Goal: Task Accomplishment & Management: Manage account settings

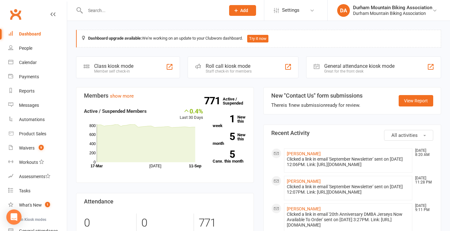
click at [95, 12] on input "text" at bounding box center [152, 10] width 138 height 9
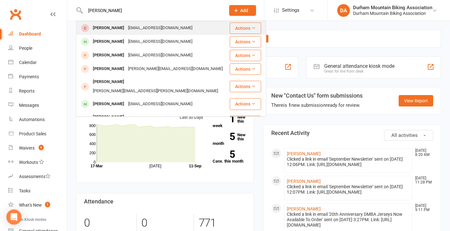
type input "anita mcc"
click at [113, 28] on div "Anita McCormick" at bounding box center [108, 27] width 35 height 9
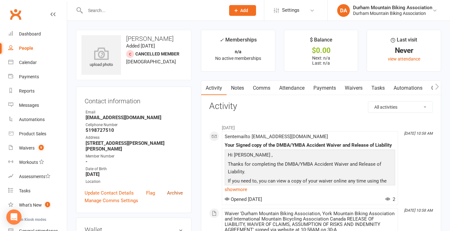
click at [176, 189] on link "Archive" at bounding box center [175, 193] width 16 height 8
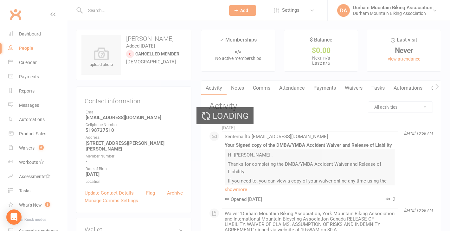
select select "100"
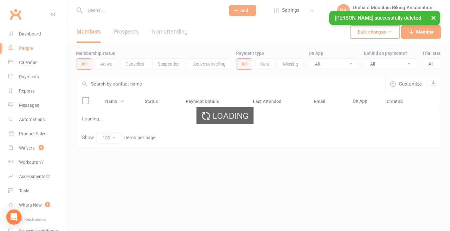
click at [115, 10] on input "text" at bounding box center [152, 10] width 138 height 9
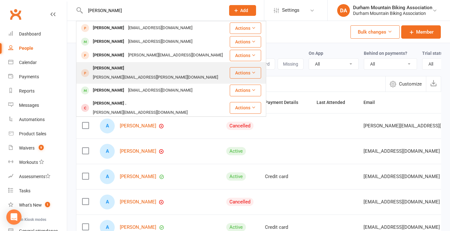
type input "anita mcc"
click at [131, 73] on div "[PERSON_NAME][EMAIL_ADDRESS][PERSON_NAME][DOMAIN_NAME]" at bounding box center [155, 77] width 129 height 9
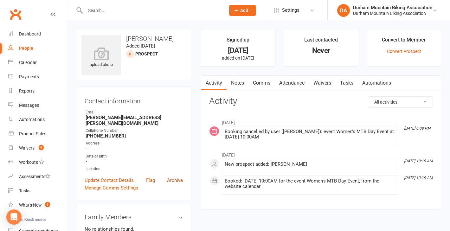
click at [174, 177] on link "Archive" at bounding box center [175, 181] width 16 height 8
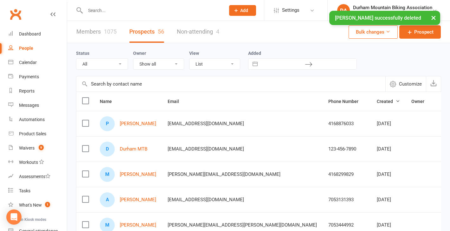
click at [118, 6] on div at bounding box center [148, 10] width 145 height 21
click at [99, 11] on div "× Anita McCormick successfully deleted" at bounding box center [221, 11] width 442 height 0
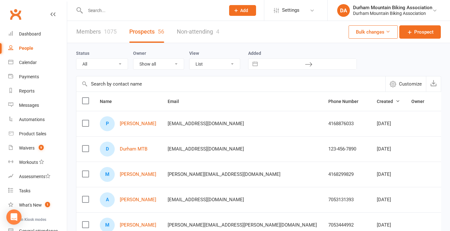
click at [99, 11] on ui-view "Prospect Member Non-attending contact Class / event Appointment Task Membership…" at bounding box center [225, 207] width 450 height 410
click at [95, 11] on input "text" at bounding box center [152, 10] width 138 height 9
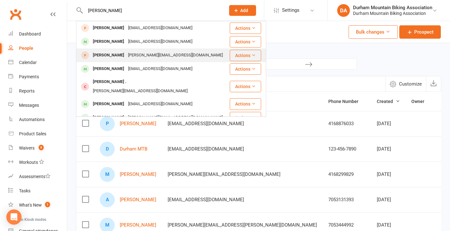
type input "anita mcc"
click at [115, 54] on div "Anita McCormick" at bounding box center [108, 55] width 35 height 9
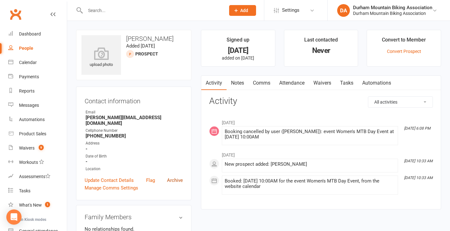
click at [174, 177] on link "Archive" at bounding box center [175, 181] width 16 height 8
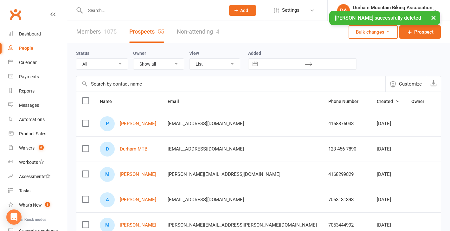
click at [106, 11] on div "× Anita McCormick successfully deleted" at bounding box center [221, 11] width 442 height 0
click at [88, 8] on input "text" at bounding box center [152, 10] width 138 height 9
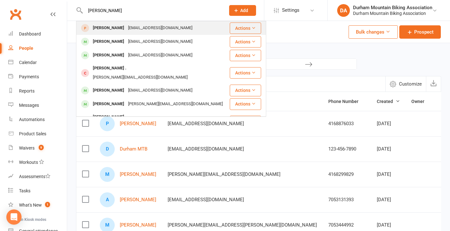
type input "anita mcc"
click at [102, 25] on div "Anita McCormick" at bounding box center [108, 27] width 35 height 9
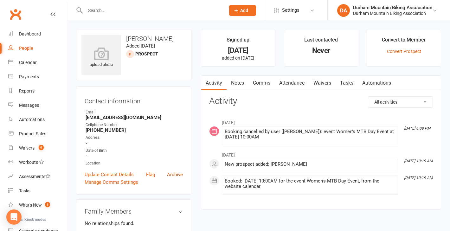
click at [176, 172] on link "Archive" at bounding box center [175, 175] width 16 height 8
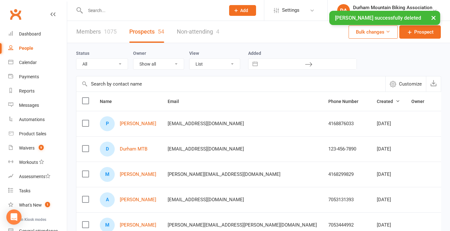
click at [97, 9] on input "text" at bounding box center [152, 10] width 138 height 9
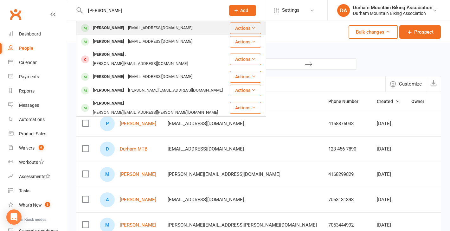
type input "anita mcc"
click at [125, 27] on div "Anita McCormick" at bounding box center [108, 27] width 35 height 9
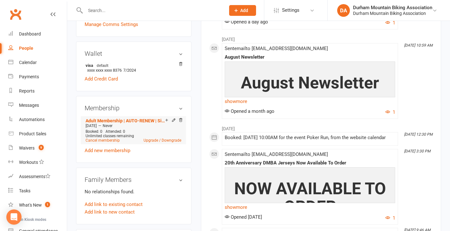
scroll to position [176, 0]
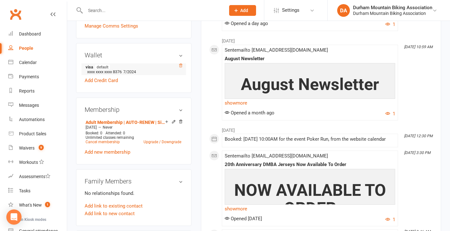
click at [179, 64] on icon at bounding box center [180, 65] width 3 height 3
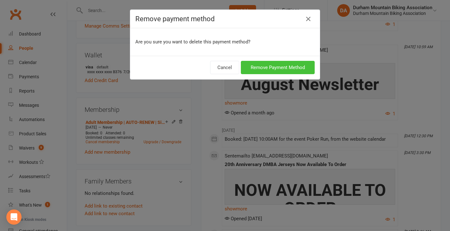
click at [277, 62] on button "Remove Payment Method" at bounding box center [278, 67] width 74 height 13
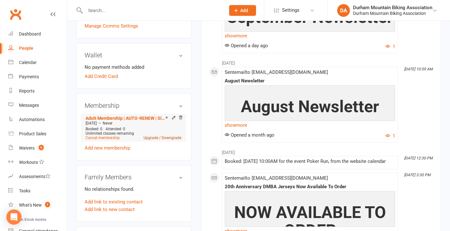
click at [157, 136] on link "Upgrade / Downgrade" at bounding box center [163, 138] width 38 height 4
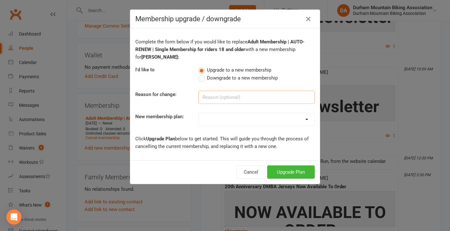
click at [286, 100] on input at bounding box center [256, 97] width 116 height 13
type input "Remove auto-renewal"
click at [302, 120] on select "Adult Membership | AUTO-RENEW | Single Membership for riders 18 and older Famil…" at bounding box center [257, 119] width 116 height 13
select select "7"
click at [282, 166] on button "Upgrade Plan" at bounding box center [291, 171] width 48 height 13
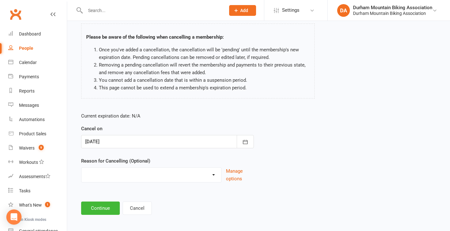
scroll to position [48, 0]
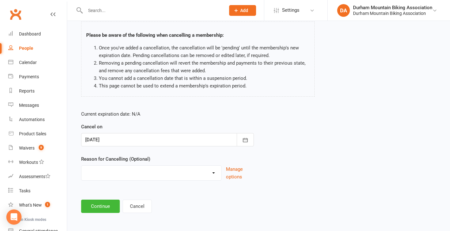
click at [185, 170] on select "Holiday Injury Other reason" at bounding box center [151, 172] width 140 height 13
select select "2"
click at [118, 202] on input at bounding box center [167, 206] width 173 height 13
type input "Cancel Auto renewal"
click at [310, 170] on div "Current expiration date: N/A Cancel on 11 Sep 2025 September 2025 Sun Mon Tue W…" at bounding box center [258, 164] width 364 height 116
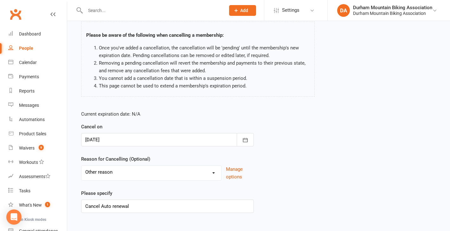
scroll to position [81, 0]
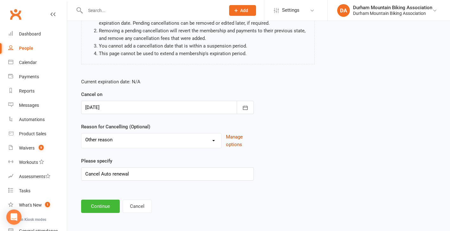
click at [235, 143] on button "Manage options" at bounding box center [240, 140] width 28 height 15
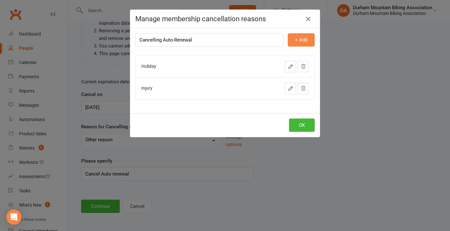
type input "Cancelling Auto-Renewal"
click at [301, 42] on button "+ Add" at bounding box center [301, 39] width 27 height 13
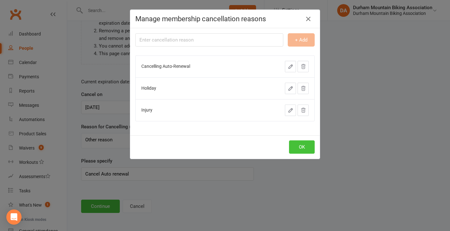
click at [303, 145] on button "OK" at bounding box center [302, 146] width 26 height 13
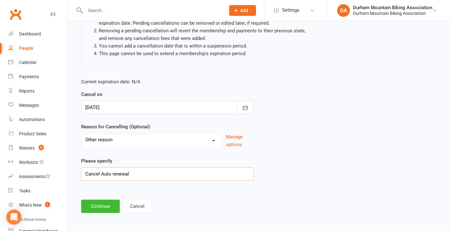
click at [224, 170] on input "Cancel Auto renewal" at bounding box center [167, 173] width 173 height 13
click at [203, 140] on select "Cancelling Auto-Renewal Holiday Injury Other reason" at bounding box center [151, 139] width 140 height 13
select select "0"
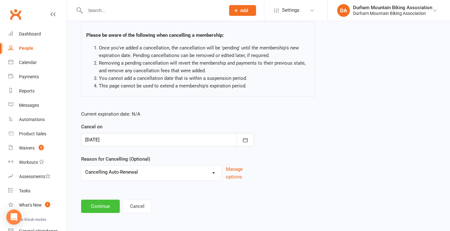
click at [89, 207] on button "Continue" at bounding box center [100, 206] width 39 height 13
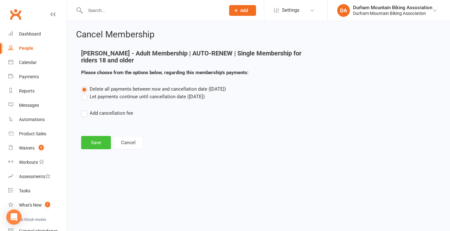
click at [99, 142] on button "Save" at bounding box center [96, 142] width 30 height 13
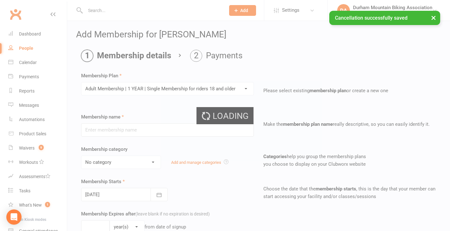
type input "Adult Membership | 1 YEAR | Single Membership for riders 18 and older"
select select "1"
type input "12"
select select "2"
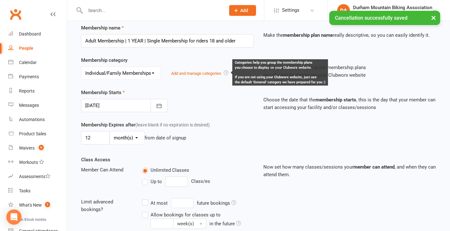
scroll to position [91, 0]
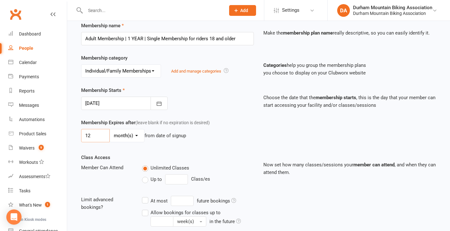
click at [95, 132] on input "12" at bounding box center [95, 135] width 29 height 13
type input "1"
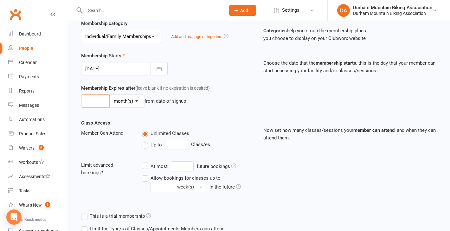
scroll to position [119, 0]
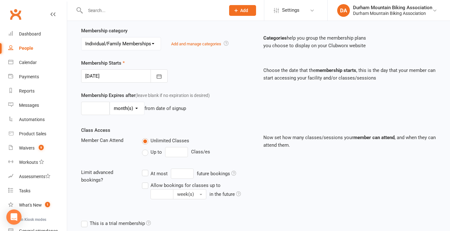
click at [136, 106] on select "day(s) week(s) month(s) year(s)" at bounding box center [127, 108] width 34 height 13
select select "1"
click at [97, 103] on input "number" at bounding box center [95, 108] width 29 height 13
type input "16"
click at [237, 102] on div "16 day(s) week(s) month(s) year(s) from date of signup" at bounding box center [167, 108] width 173 height 13
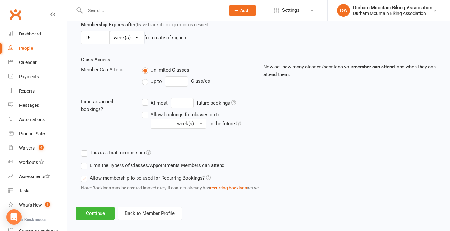
scroll to position [194, 0]
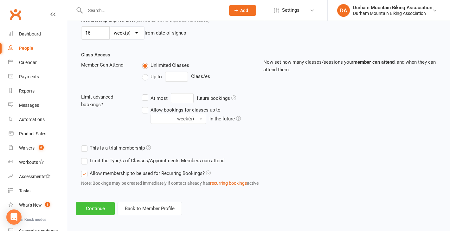
click at [91, 211] on button "Continue" at bounding box center [95, 208] width 39 height 13
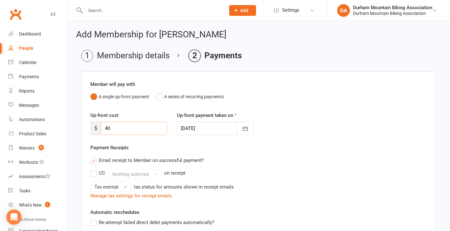
click at [126, 125] on input "40" at bounding box center [134, 128] width 67 height 13
type input "0"
click at [327, 174] on div "CC Nothing selected on receipt" at bounding box center [258, 174] width 337 height 10
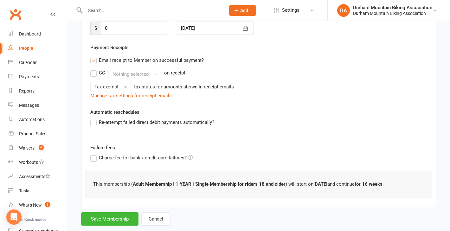
scroll to position [112, 0]
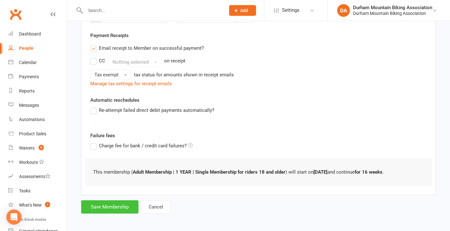
click at [105, 209] on button "Save Membership" at bounding box center [109, 206] width 57 height 13
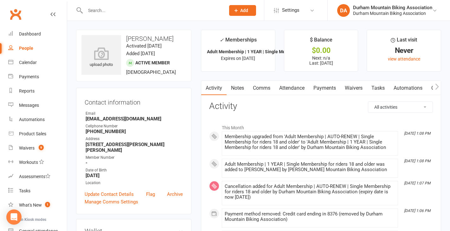
click at [122, 10] on input "text" at bounding box center [152, 10] width 138 height 9
paste input "[PERSON_NAME]"
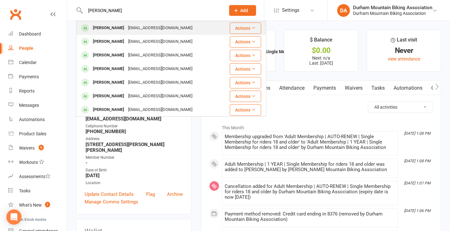
type input "[PERSON_NAME]"
click at [112, 30] on div "[PERSON_NAME]" at bounding box center [108, 27] width 35 height 9
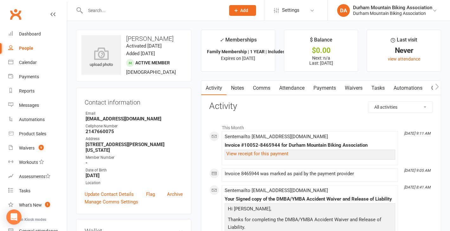
click at [358, 87] on link "Waivers" at bounding box center [353, 88] width 27 height 15
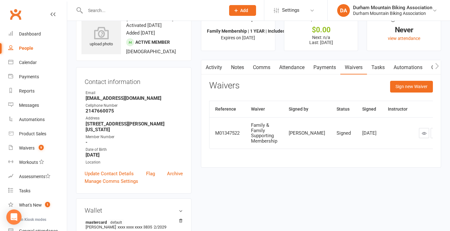
scroll to position [25, 0]
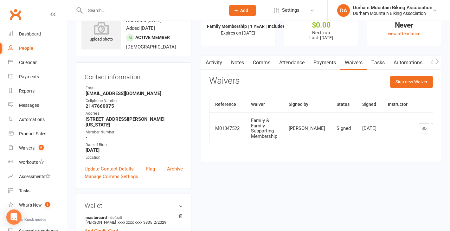
click at [135, 9] on input "text" at bounding box center [152, 10] width 138 height 9
paste input "[PERSON_NAME]"
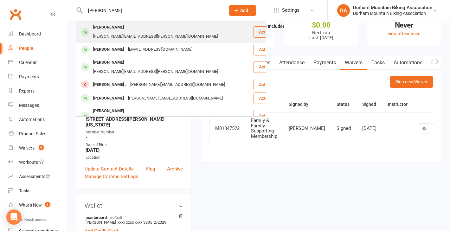
type input "[PERSON_NAME]"
click at [126, 25] on div "[PERSON_NAME]" at bounding box center [108, 27] width 35 height 9
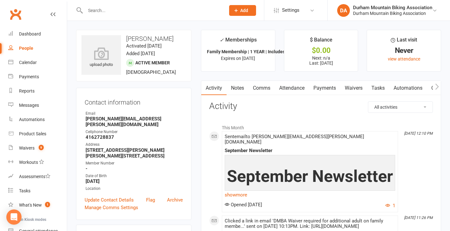
click at [350, 85] on link "Waivers" at bounding box center [353, 88] width 27 height 15
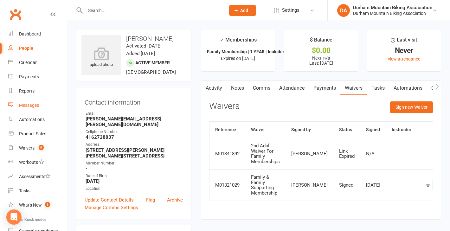
click at [28, 108] on link "Messages" at bounding box center [37, 105] width 59 height 14
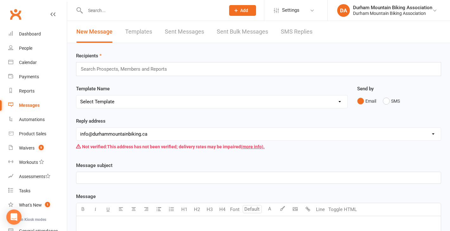
click at [137, 29] on link "Templates" at bounding box center [138, 32] width 27 height 22
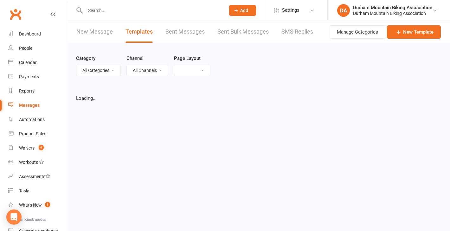
select select "grid"
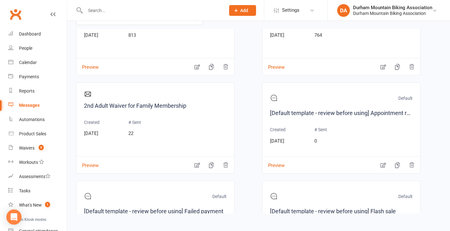
scroll to position [543, 0]
click at [197, 164] on icon "button" at bounding box center [197, 165] width 6 height 6
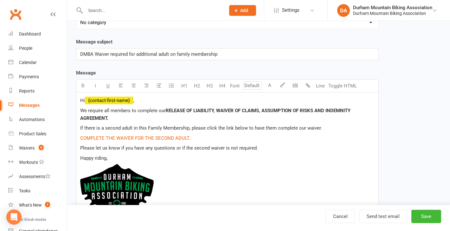
scroll to position [76, 0]
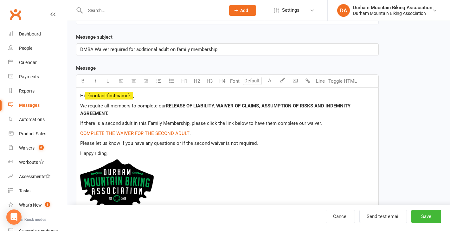
click at [80, 143] on span "Please let us know if you have any questions or if the second waiver is not req…" at bounding box center [169, 143] width 178 height 6
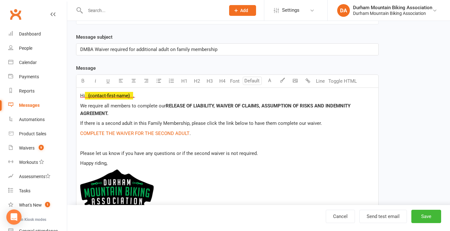
drag, startPoint x: 88, startPoint y: 153, endPoint x: 81, endPoint y: 152, distance: 7.6
click at [81, 152] on span "Please let us know if you have any questions or if the second waiver is not req…" at bounding box center [169, 154] width 178 height 6
click at [159, 150] on p "If the second waiver is not required." at bounding box center [227, 154] width 294 height 8
click at [98, 145] on p "﻿" at bounding box center [227, 143] width 294 height 8
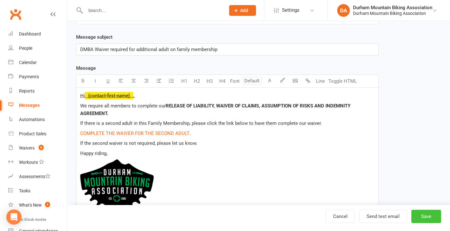
click at [427, 217] on button "Save" at bounding box center [426, 216] width 30 height 13
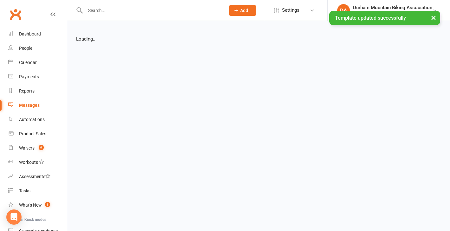
select select "grid"
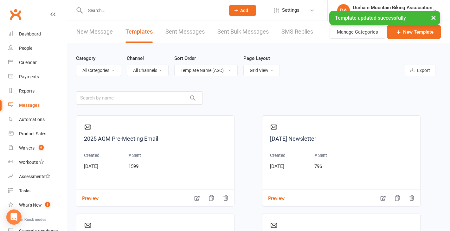
click at [94, 11] on div "× Template updated successfully" at bounding box center [221, 11] width 442 height 0
click at [106, 10] on input "text" at bounding box center [152, 10] width 138 height 9
paste input "[PERSON_NAME]"
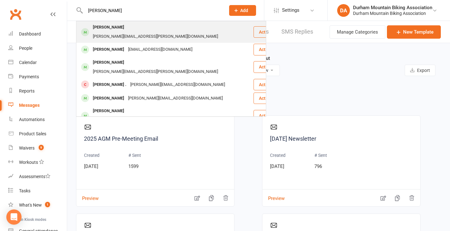
type input "[PERSON_NAME]"
click at [137, 32] on div "[PERSON_NAME][EMAIL_ADDRESS][PERSON_NAME][DOMAIN_NAME]" at bounding box center [155, 36] width 129 height 9
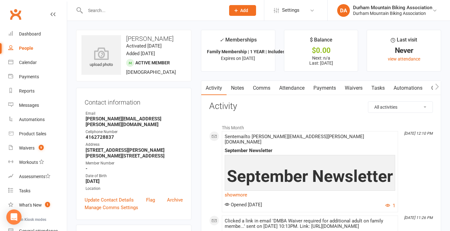
click at [353, 85] on link "Waivers" at bounding box center [353, 88] width 27 height 15
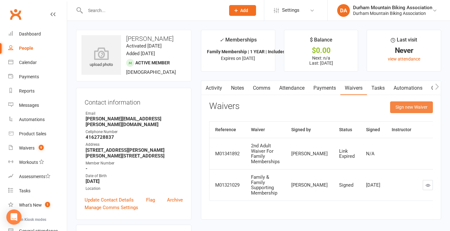
click at [412, 108] on button "Sign new Waiver" at bounding box center [411, 106] width 43 height 11
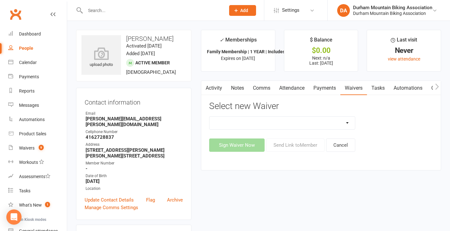
click at [347, 120] on select "2nd Adult Waiver For Family Memberships Adult & Adult Supporting Membership Cor…" at bounding box center [281, 123] width 145 height 13
select select "13681"
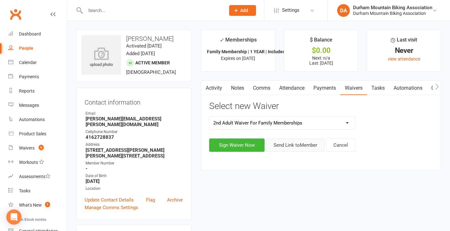
click at [289, 148] on button "Send Link to Member" at bounding box center [295, 144] width 58 height 13
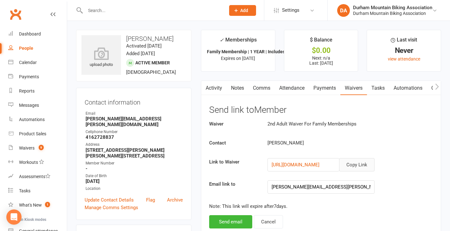
click at [364, 167] on button "Copy Link" at bounding box center [356, 164] width 35 height 13
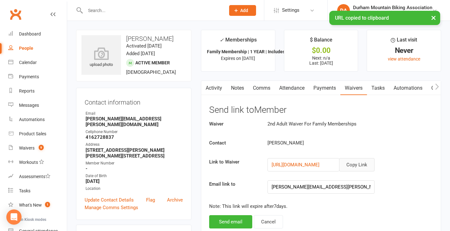
click at [258, 84] on link "Comms" at bounding box center [261, 88] width 26 height 15
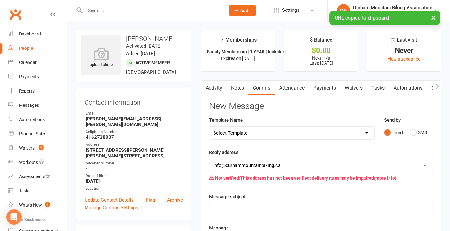
click at [351, 132] on select "Select Template [SMS] [Default template - review before using] Appointment remi…" at bounding box center [291, 133] width 165 height 13
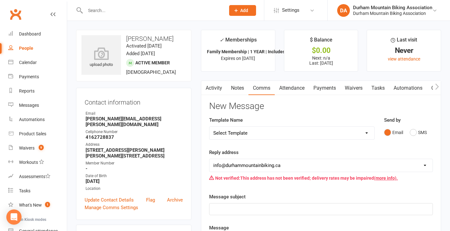
select select "29"
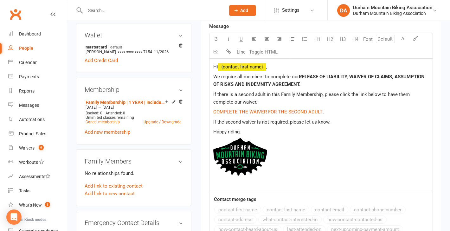
scroll to position [190, 0]
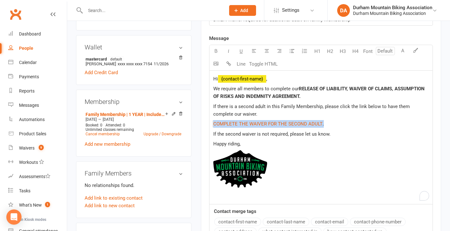
drag, startPoint x: 323, startPoint y: 121, endPoint x: 209, endPoint y: 122, distance: 113.8
click at [209, 122] on div "Hi ﻿ {contact-first-name} , We require all members to complete our RELEASE OF L…" at bounding box center [320, 137] width 223 height 133
click at [228, 61] on icon "button" at bounding box center [228, 63] width 5 height 5
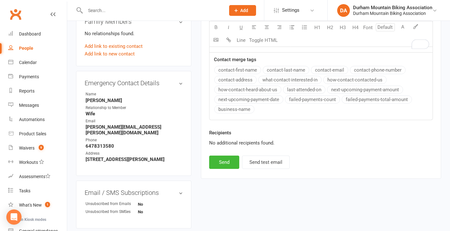
scroll to position [427, 0]
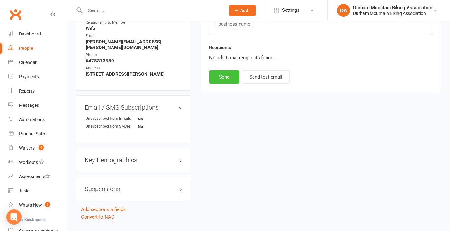
click at [218, 72] on button "Send" at bounding box center [224, 76] width 30 height 13
select select
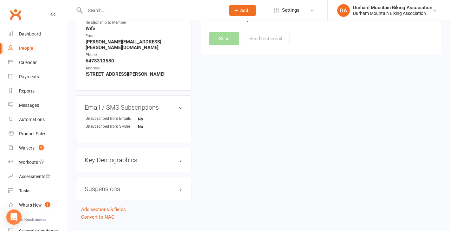
click at [100, 10] on input "text" at bounding box center [152, 10] width 138 height 9
paste input "Dave Inglis"
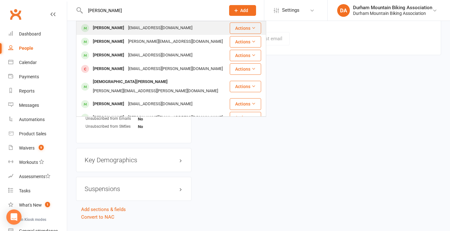
type input "Dave Inglis"
click at [126, 32] on div "inglisdavidscott@gmail.com" at bounding box center [160, 27] width 68 height 9
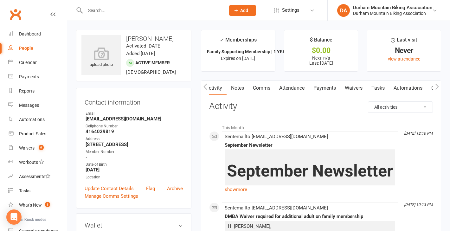
click at [356, 87] on link "Waivers" at bounding box center [353, 88] width 27 height 15
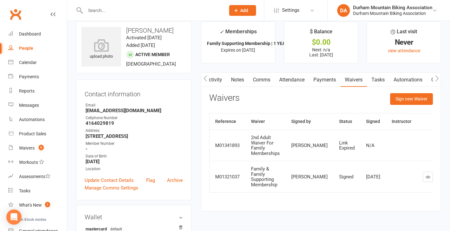
scroll to position [10, 0]
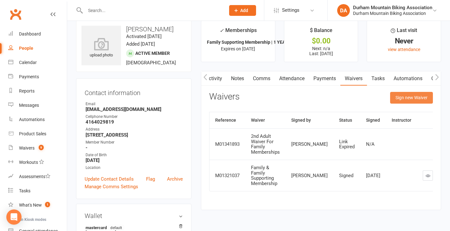
click at [411, 92] on button "Sign new Waiver" at bounding box center [411, 97] width 43 height 11
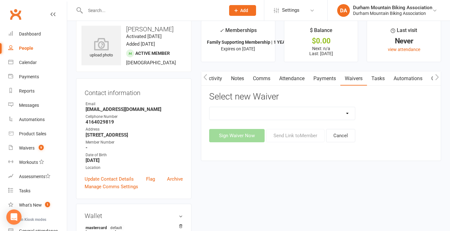
click at [347, 110] on select "2nd Adult Waiver For Family Memberships Adult & Adult Supporting Membership Cor…" at bounding box center [281, 113] width 145 height 13
select select "13681"
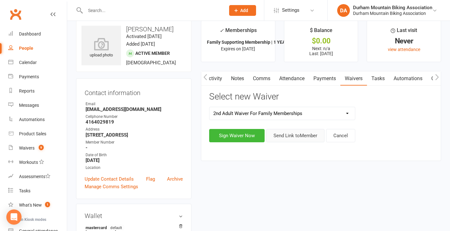
click at [291, 134] on button "Send Link to Member" at bounding box center [295, 135] width 58 height 13
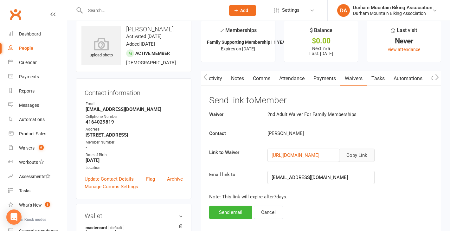
click at [358, 151] on button "Copy Link" at bounding box center [356, 155] width 35 height 13
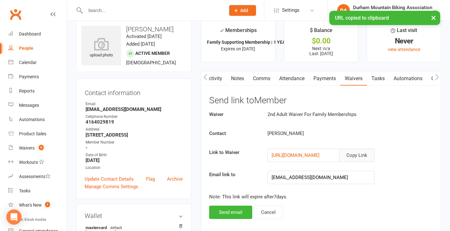
click at [263, 77] on link "Comms" at bounding box center [261, 78] width 26 height 15
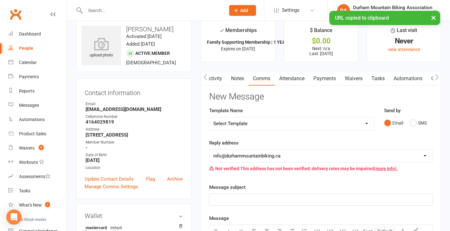
click at [286, 117] on select "Select Template [SMS] [Default template - review before using] Appointment remi…" at bounding box center [291, 123] width 165 height 13
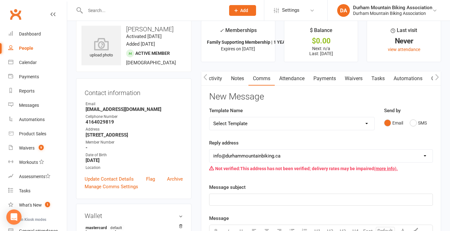
select select "29"
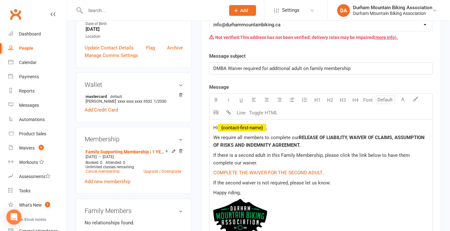
scroll to position [148, 0]
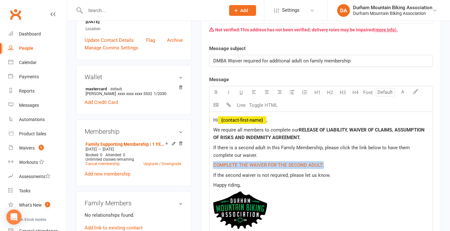
drag, startPoint x: 324, startPoint y: 162, endPoint x: 212, endPoint y: 164, distance: 112.5
click at [212, 164] on div "Hi ﻿ {contact-first-name} , We require all members to complete our RELEASE OF L…" at bounding box center [320, 178] width 223 height 133
click at [224, 101] on button "button" at bounding box center [228, 105] width 13 height 13
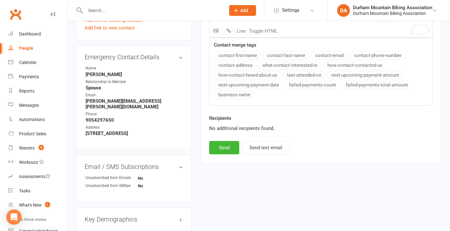
scroll to position [421, 0]
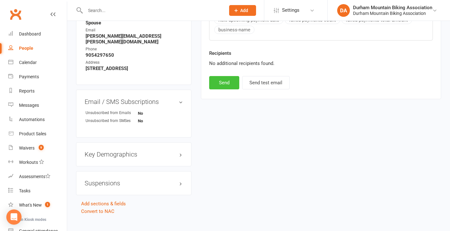
click at [222, 79] on button "Send" at bounding box center [224, 82] width 30 height 13
select select
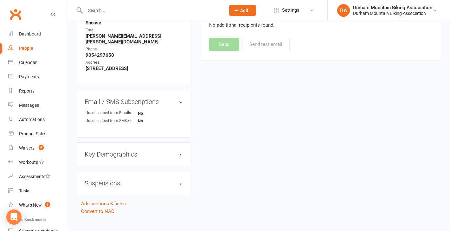
click at [105, 10] on input "text" at bounding box center [152, 10] width 138 height 9
paste input "Riley Smith"
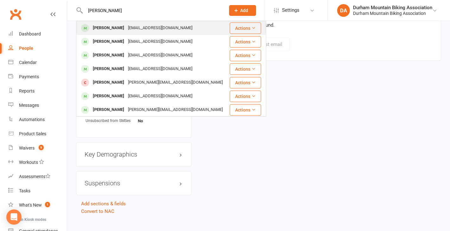
type input "Riley Smith"
click at [107, 28] on div "Riley Smith" at bounding box center [108, 27] width 35 height 9
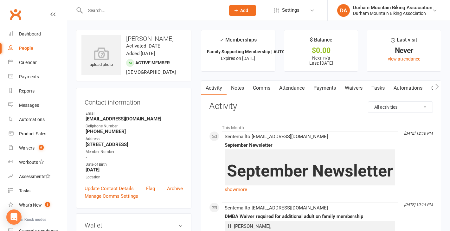
click at [357, 88] on link "Waivers" at bounding box center [353, 88] width 27 height 15
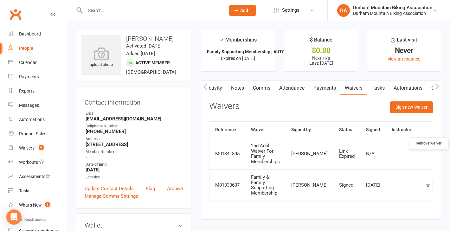
click at [446, 153] on button "button" at bounding box center [451, 154] width 10 height 10
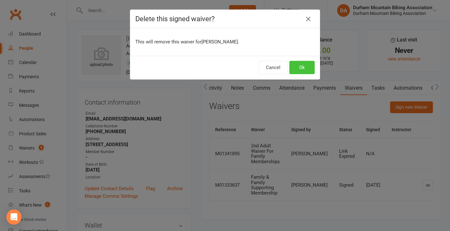
click at [304, 63] on button "Ok" at bounding box center [301, 67] width 25 height 13
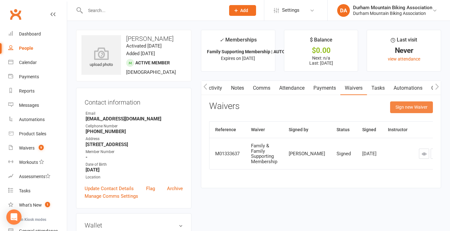
click at [404, 107] on button "Sign new Waiver" at bounding box center [411, 106] width 43 height 11
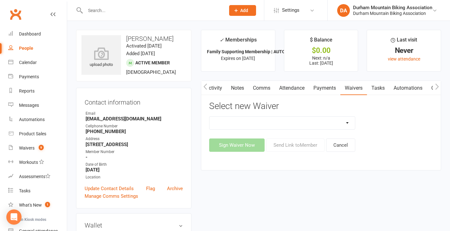
click at [322, 122] on select "2nd Adult Waiver For Family Memberships Adult & Adult Supporting Membership Cor…" at bounding box center [281, 123] width 145 height 13
select select "13681"
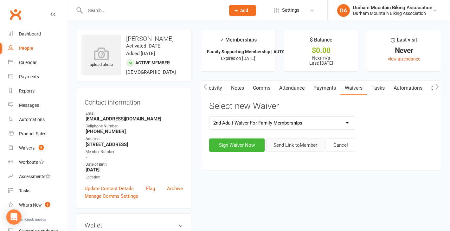
click at [299, 146] on button "Send Link to Member" at bounding box center [295, 144] width 58 height 13
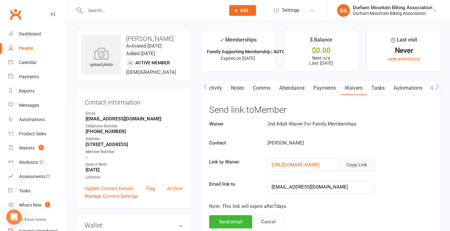
click at [355, 165] on button "Copy Link" at bounding box center [356, 164] width 35 height 13
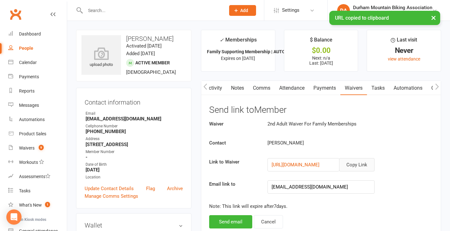
click at [265, 81] on link "Comms" at bounding box center [261, 88] width 26 height 15
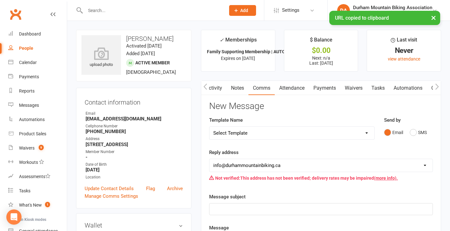
click at [249, 137] on select "Select Template [SMS] [Default template - review before using] Appointment remi…" at bounding box center [291, 133] width 165 height 13
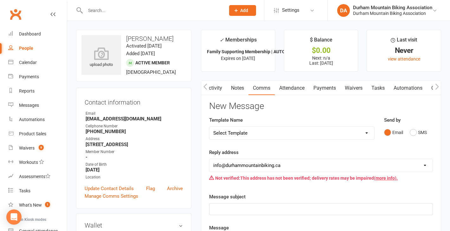
select select "29"
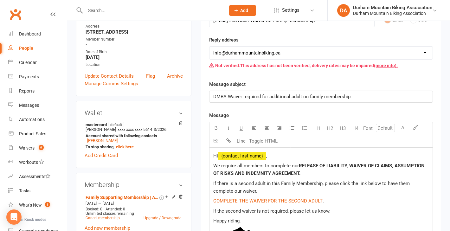
scroll to position [115, 0]
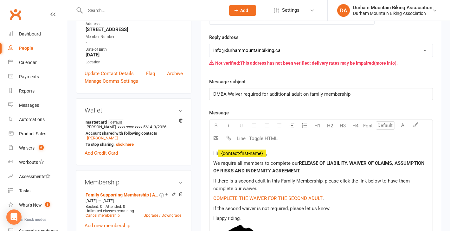
click at [326, 195] on p "$ COMPLETE THE WAIVER FOR THE SECOND ADULT $ ." at bounding box center [320, 199] width 215 height 8
click at [332, 198] on p "$ COMPLETE THE WAIVER FOR THE SECOND ADULT $ ." at bounding box center [320, 199] width 215 height 8
drag, startPoint x: 335, startPoint y: 196, endPoint x: 210, endPoint y: 195, distance: 124.9
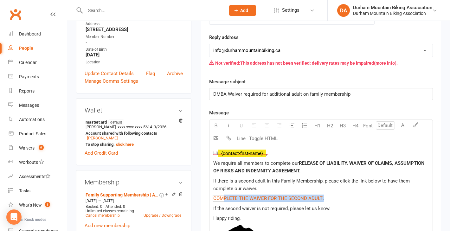
click at [210, 195] on div "Hi ﻿ {contact-first-name} , We require all members to complete our RELEASE OF L…" at bounding box center [320, 211] width 223 height 133
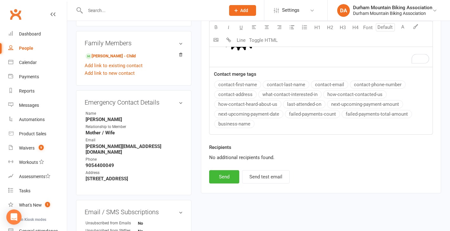
scroll to position [363, 0]
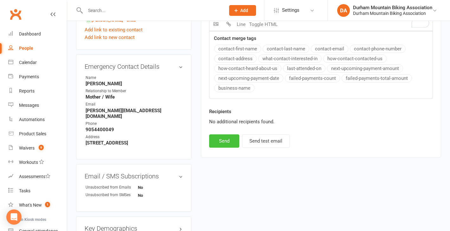
click at [225, 135] on button "Send" at bounding box center [224, 140] width 30 height 13
select select
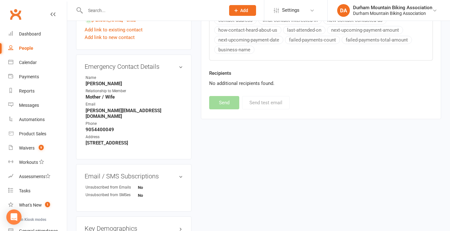
click at [111, 7] on input "text" at bounding box center [152, 10] width 138 height 9
paste input "[PERSON_NAME]"
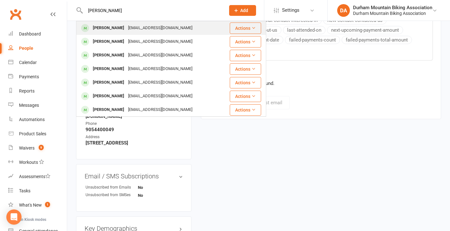
type input "[PERSON_NAME]"
click at [106, 26] on div "[PERSON_NAME]" at bounding box center [108, 27] width 35 height 9
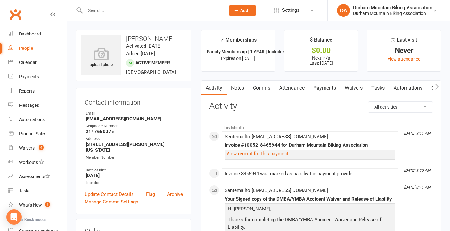
click at [353, 87] on link "Waivers" at bounding box center [353, 88] width 27 height 15
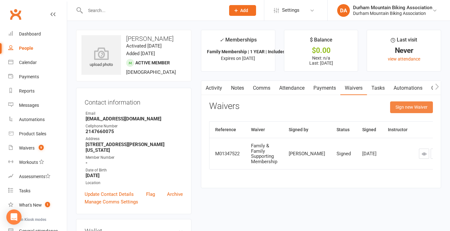
click at [415, 111] on button "Sign new Waiver" at bounding box center [411, 106] width 43 height 11
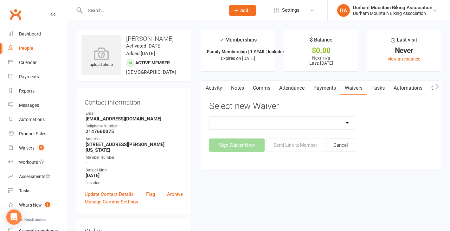
click at [345, 122] on select "2nd Adult Waiver For Family Memberships Adult & Adult Supporting Membership Cor…" at bounding box center [281, 123] width 145 height 13
select select "13681"
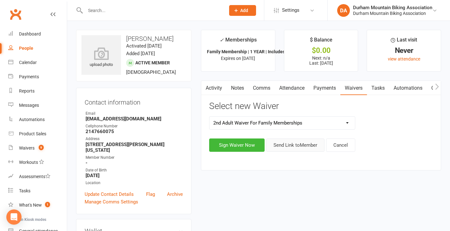
click at [306, 143] on button "Send Link to Member" at bounding box center [295, 144] width 58 height 13
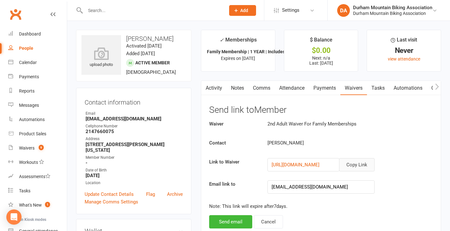
click at [359, 162] on button "Copy Link" at bounding box center [356, 164] width 35 height 13
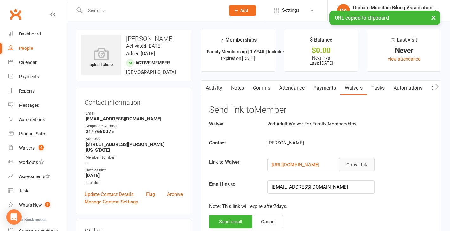
click at [262, 89] on link "Comms" at bounding box center [261, 88] width 26 height 15
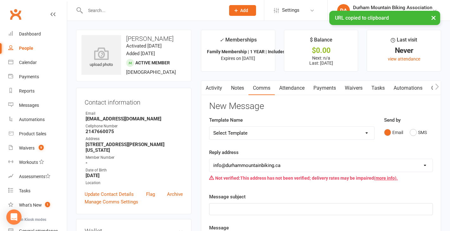
click at [272, 136] on select "Select Template [SMS] [Default template - review before using] Appointment remi…" at bounding box center [291, 133] width 165 height 13
select select "29"
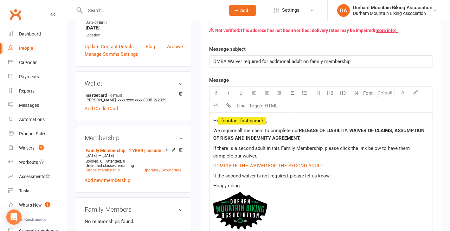
scroll to position [151, 0]
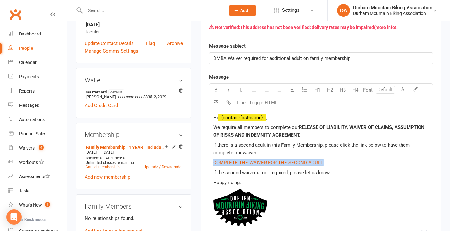
drag, startPoint x: 329, startPoint y: 162, endPoint x: 206, endPoint y: 161, distance: 123.6
click at [206, 161] on div "Activity Notes Comms Attendance Payments Waivers Tasks Automations Credit balan…" at bounding box center [321, 150] width 240 height 440
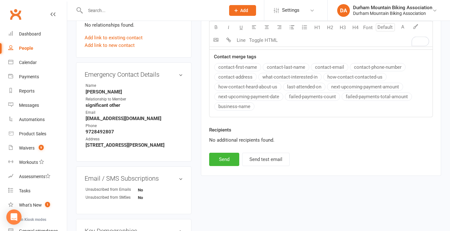
scroll to position [346, 0]
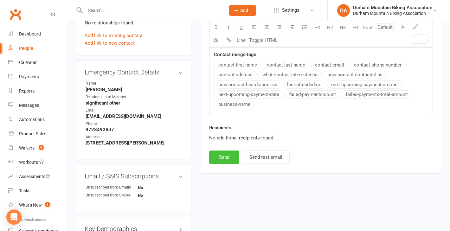
click at [222, 151] on button "Send" at bounding box center [224, 157] width 30 height 13
select select
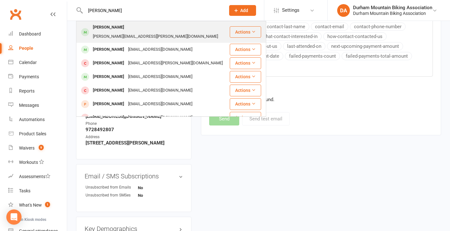
type input "[PERSON_NAME]"
click at [126, 27] on div "[PERSON_NAME]" at bounding box center [108, 27] width 35 height 9
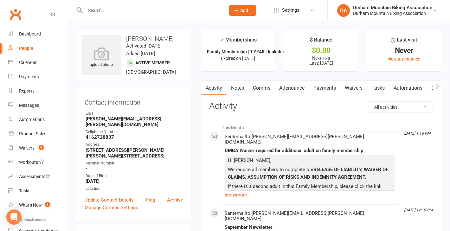
click at [350, 86] on link "Waivers" at bounding box center [353, 88] width 27 height 15
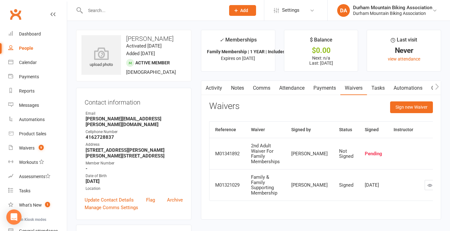
click at [92, 9] on input "text" at bounding box center [152, 10] width 138 height 9
paste input "[PERSON_NAME]"
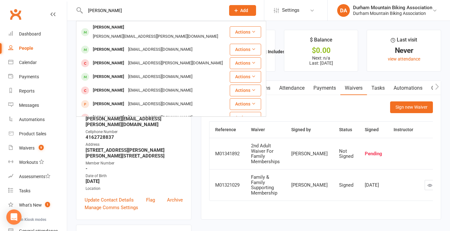
type input "[PERSON_NAME]"
click at [298, 101] on div "Waivers Sign new Waiver" at bounding box center [321, 108] width 224 height 15
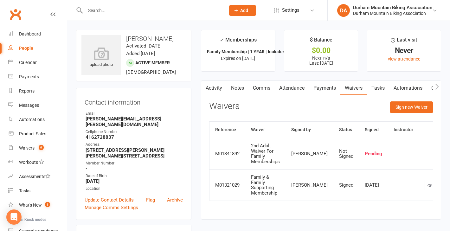
click at [97, 9] on input "text" at bounding box center [152, 10] width 138 height 9
paste input "[PERSON_NAME]"
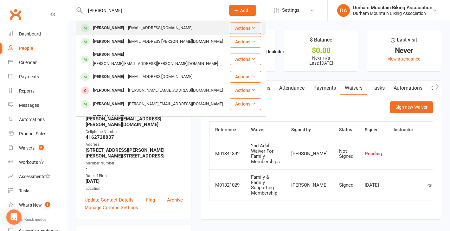
type input "[PERSON_NAME]"
click at [116, 31] on div "[PERSON_NAME]" at bounding box center [108, 27] width 35 height 9
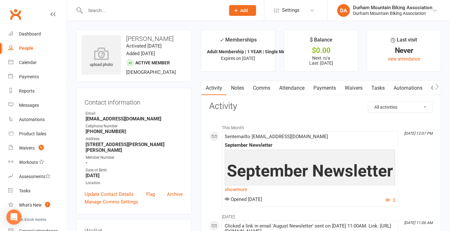
click at [91, 7] on input "text" at bounding box center [152, 10] width 138 height 9
paste input "[PERSON_NAME]"
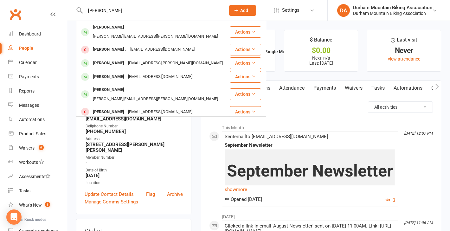
type input "[PERSON_NAME]"
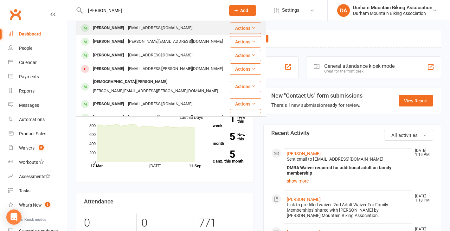
click at [112, 31] on div "Dave Inglis" at bounding box center [108, 27] width 35 height 9
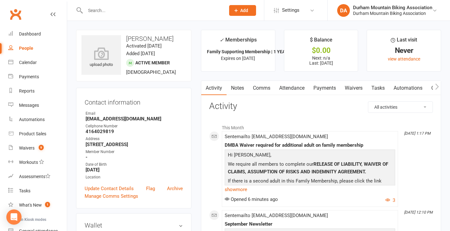
click at [355, 87] on link "Waivers" at bounding box center [353, 88] width 27 height 15
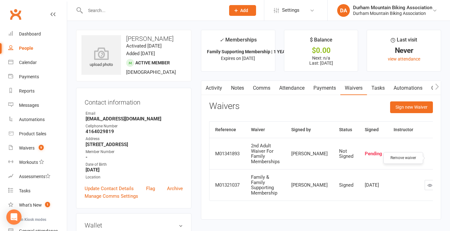
click at [450, 156] on icon "button" at bounding box center [453, 153] width 4 height 4
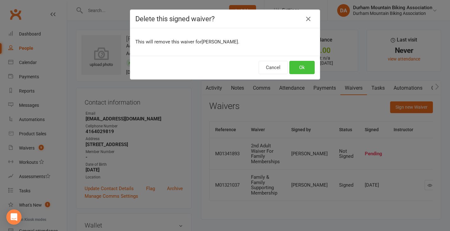
click at [306, 68] on button "Ok" at bounding box center [301, 67] width 25 height 13
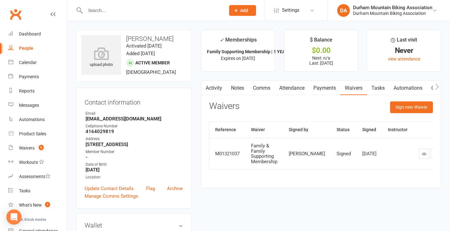
click at [102, 13] on input "text" at bounding box center [152, 10] width 138 height 9
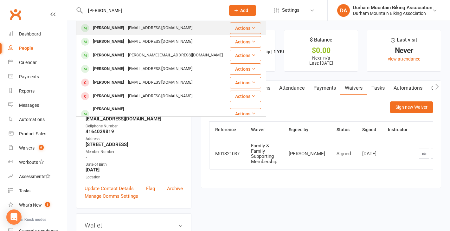
type input "jeff eli"
click at [126, 29] on div "interestingmusic@aim.com" at bounding box center [160, 27] width 68 height 9
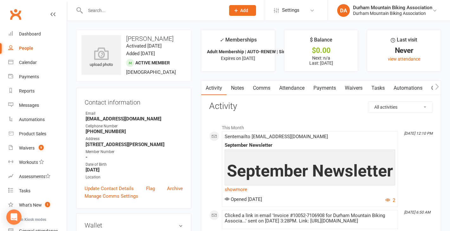
click at [114, 16] on div at bounding box center [148, 10] width 145 height 21
click at [115, 9] on input "text" at bounding box center [152, 10] width 138 height 9
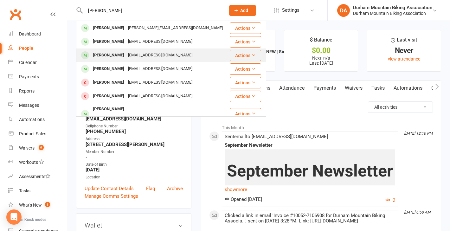
type input "jeff el"
click at [126, 55] on div "interestingmusic@aim.com" at bounding box center [160, 55] width 68 height 9
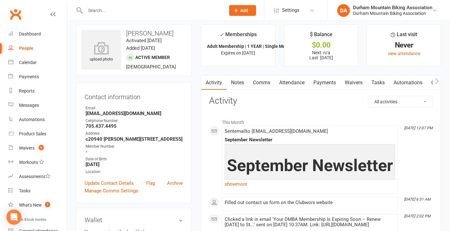
scroll to position [6, 0]
click at [117, 8] on input "text" at bounding box center [152, 10] width 138 height 9
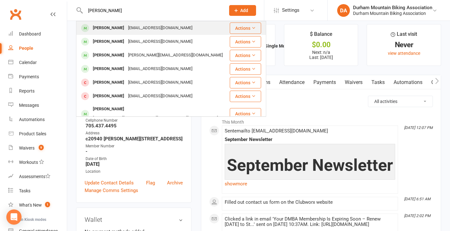
type input "jeff eli"
click at [124, 23] on div "Jeff Elias interestingmusic@aim.com" at bounding box center [153, 28] width 152 height 13
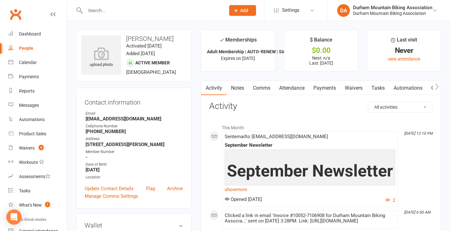
click at [115, 12] on input "text" at bounding box center [152, 10] width 138 height 9
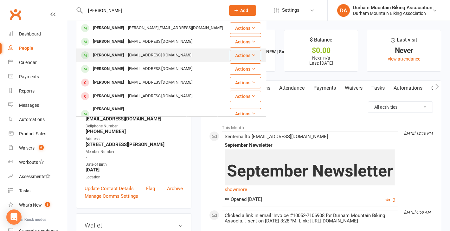
type input "jeff el"
click at [126, 58] on div "interestingmusic@aim.com" at bounding box center [160, 55] width 68 height 9
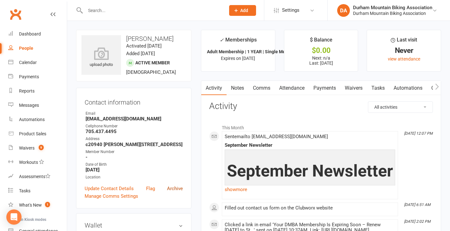
click at [175, 189] on link "Archive" at bounding box center [175, 189] width 16 height 8
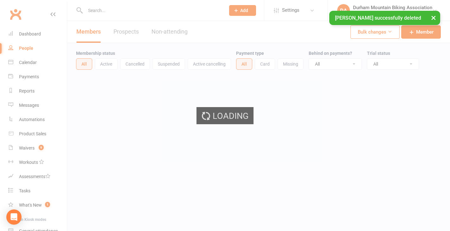
select select "100"
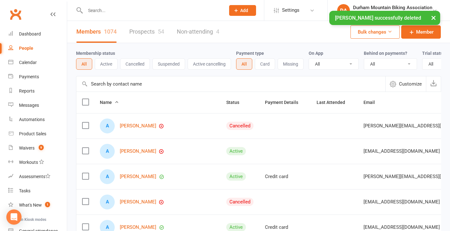
click at [108, 8] on input "text" at bounding box center [152, 10] width 138 height 9
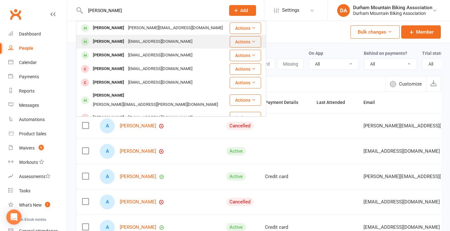
type input "jeff el"
click at [126, 38] on div "interestingmusic@aim.com" at bounding box center [160, 41] width 68 height 9
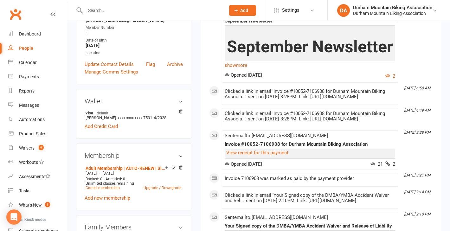
scroll to position [125, 0]
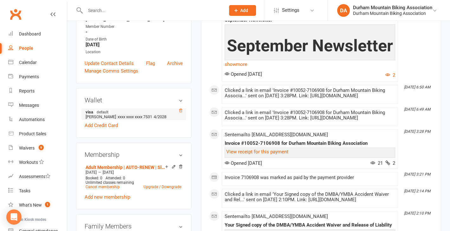
click at [182, 112] on icon at bounding box center [180, 110] width 3 height 3
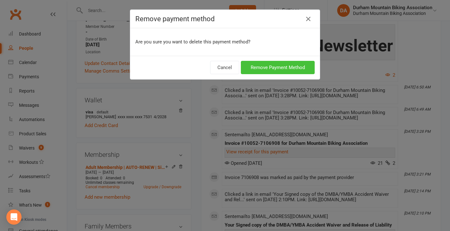
click at [280, 65] on button "Remove Payment Method" at bounding box center [278, 67] width 74 height 13
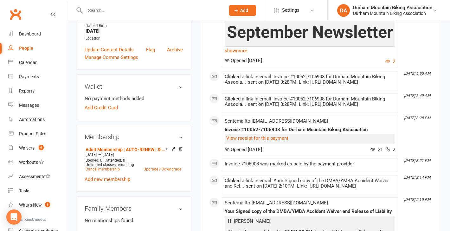
scroll to position [145, 0]
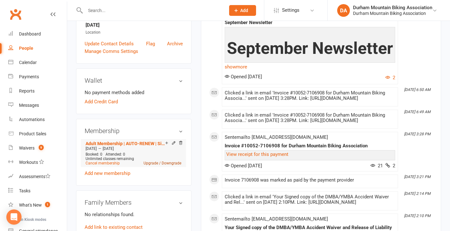
click at [166, 165] on link "Upgrade / Downgrade" at bounding box center [163, 163] width 38 height 4
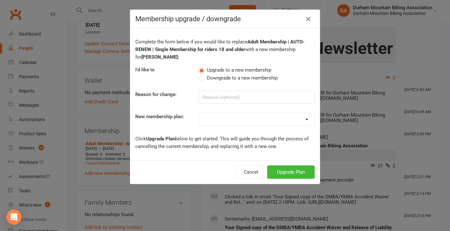
click at [220, 76] on span "Downgrade to a new membership" at bounding box center [242, 77] width 71 height 7
click at [203, 74] on input "Downgrade to a new membership" at bounding box center [200, 74] width 4 height 0
click at [219, 89] on div "Complete the form below if you would like to replace Adult Membership | AUTO-RE…" at bounding box center [225, 94] width 190 height 132
click at [219, 92] on input at bounding box center [256, 97] width 116 height 13
click at [235, 95] on input at bounding box center [256, 97] width 116 height 13
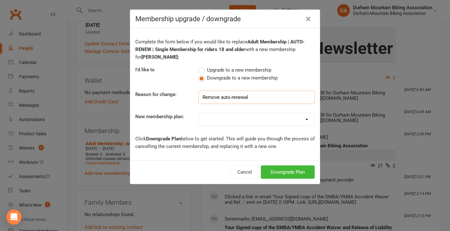
type input "Remove auto-renewal"
click at [241, 119] on select "Adult Membership | AUTO-RENEW | Single Membership for riders 18 and older Famil…" at bounding box center [257, 119] width 116 height 13
select select "7"
click at [242, 166] on button "Cancel" at bounding box center [244, 171] width 29 height 13
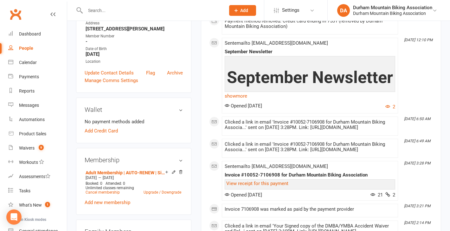
scroll to position [122, 0]
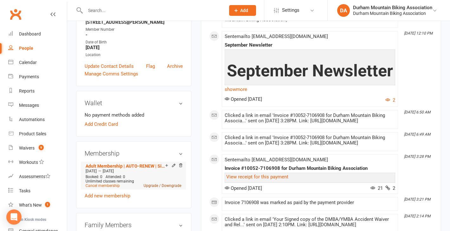
click at [162, 188] on link "Upgrade / Downgrade" at bounding box center [163, 185] width 38 height 4
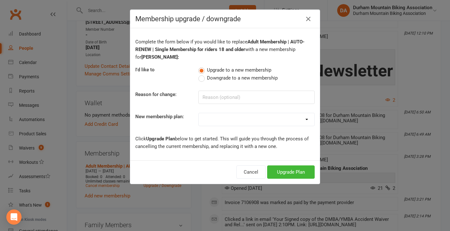
click at [256, 79] on span "Downgrade to a new membership" at bounding box center [242, 77] width 71 height 7
click at [203, 74] on input "Downgrade to a new membership" at bounding box center [200, 74] width 4 height 0
click at [236, 95] on input at bounding box center [256, 97] width 116 height 13
type input "remove auto-renewal"
click at [249, 114] on select "Adult Membership | AUTO-RENEW | Single Membership for riders 18 and older Famil…" at bounding box center [257, 119] width 116 height 13
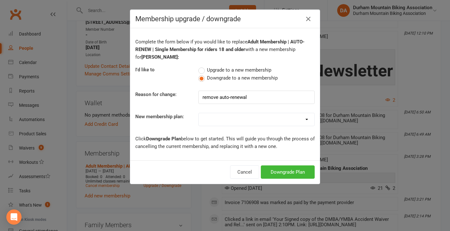
select select "7"
click at [280, 174] on button "Downgrade Plan" at bounding box center [288, 171] width 54 height 13
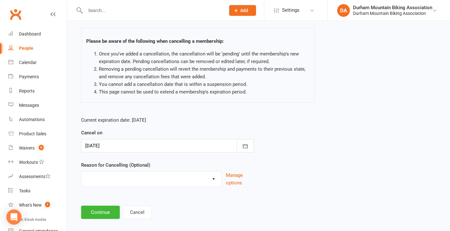
scroll to position [48, 0]
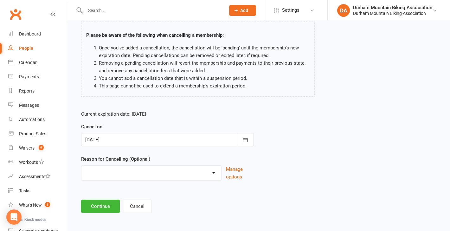
click at [213, 172] on select "Cancelling Auto-Renewal Holiday Injury Other reason" at bounding box center [151, 172] width 140 height 13
select select "0"
click at [100, 205] on button "Continue" at bounding box center [100, 206] width 39 height 13
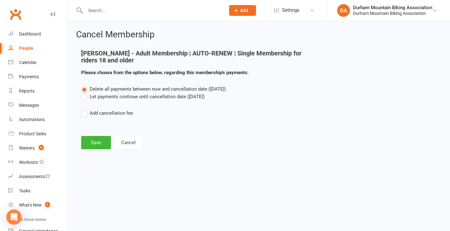
scroll to position [0, 0]
click at [96, 140] on button "Save" at bounding box center [96, 142] width 30 height 13
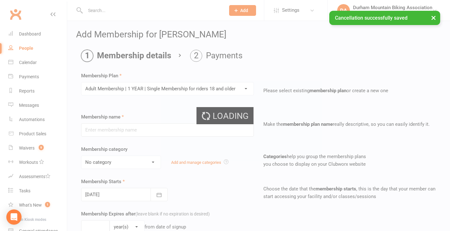
type input "Adult Membership | 1 YEAR | Single Membership for riders 18 and older"
select select "1"
type input "12"
select select "2"
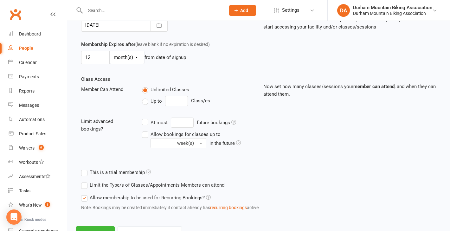
scroll to position [194, 0]
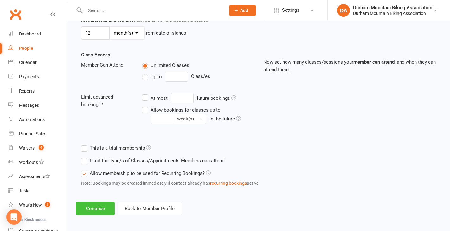
click at [98, 211] on button "Continue" at bounding box center [95, 208] width 39 height 13
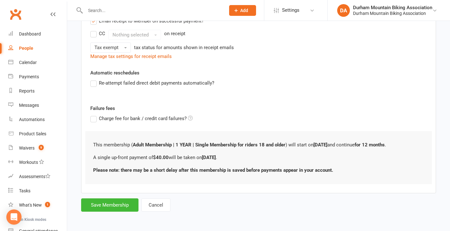
scroll to position [0, 0]
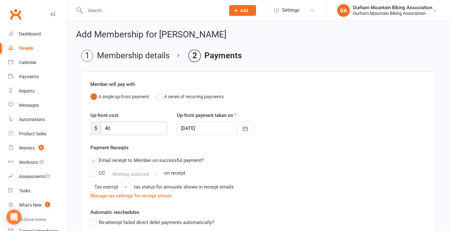
click at [121, 129] on input "40" at bounding box center [134, 128] width 67 height 13
type input "0"
click at [348, 196] on div "Manage tax settings for receipt emails" at bounding box center [258, 196] width 337 height 8
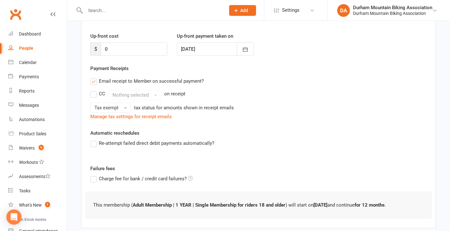
scroll to position [112, 0]
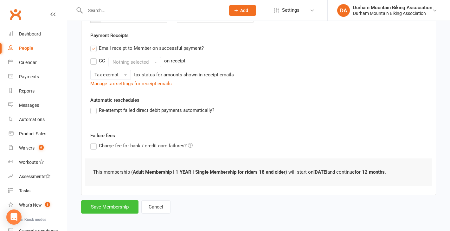
click at [102, 204] on button "Save Membership" at bounding box center [109, 206] width 57 height 13
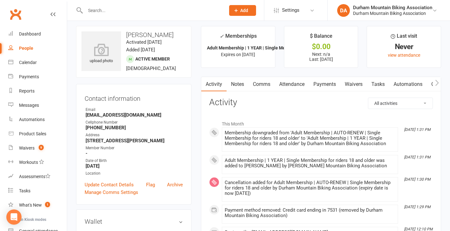
scroll to position [1, 0]
